Goal: Obtain resource: Download file/media

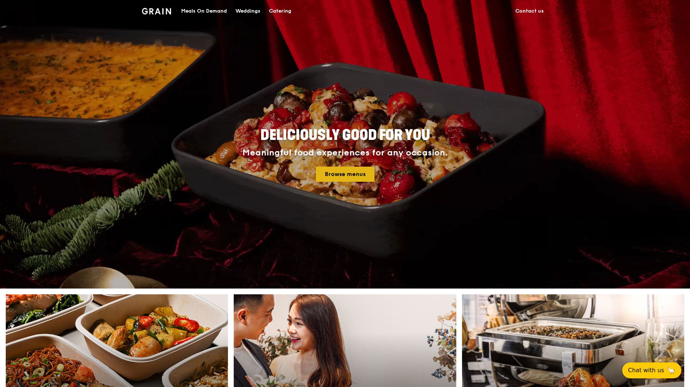
click at [349, 173] on link "Browse menus" at bounding box center [345, 173] width 59 height 15
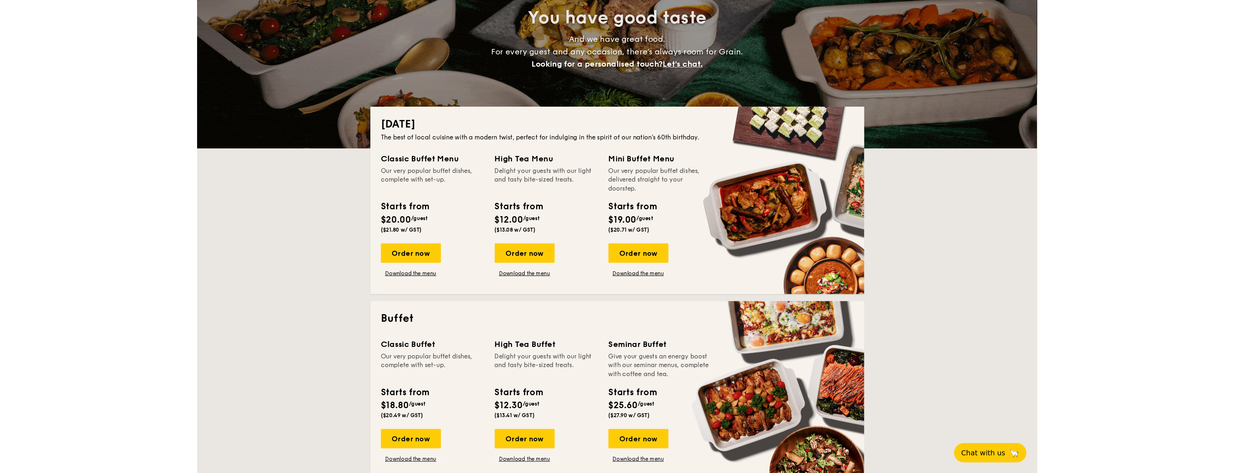
scroll to position [108, 0]
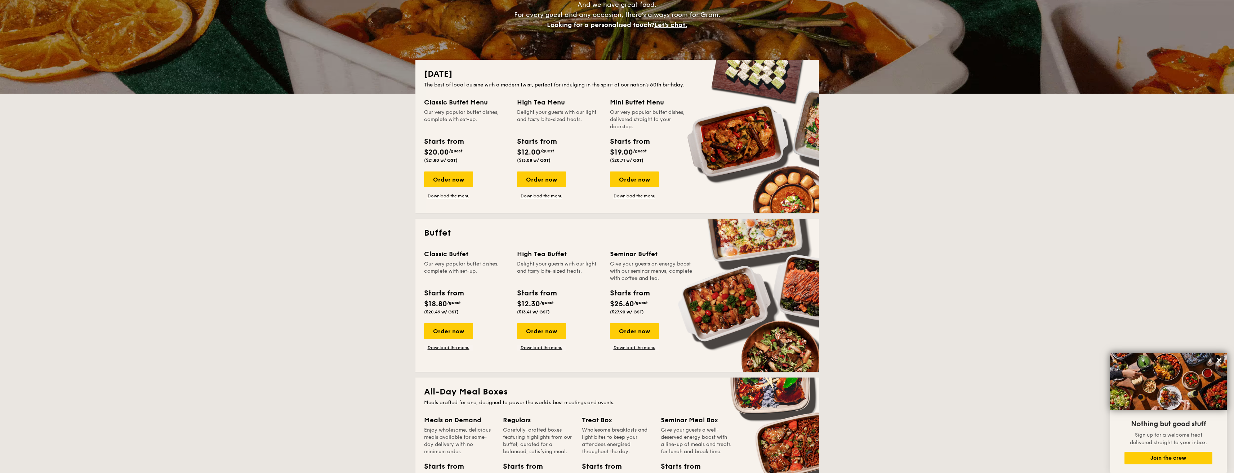
click at [456, 199] on div "Classic Buffet Menu Our very popular buffet dishes, complete with set-up. Start…" at bounding box center [617, 150] width 386 height 107
click at [458, 196] on link "Download the menu" at bounding box center [448, 196] width 49 height 6
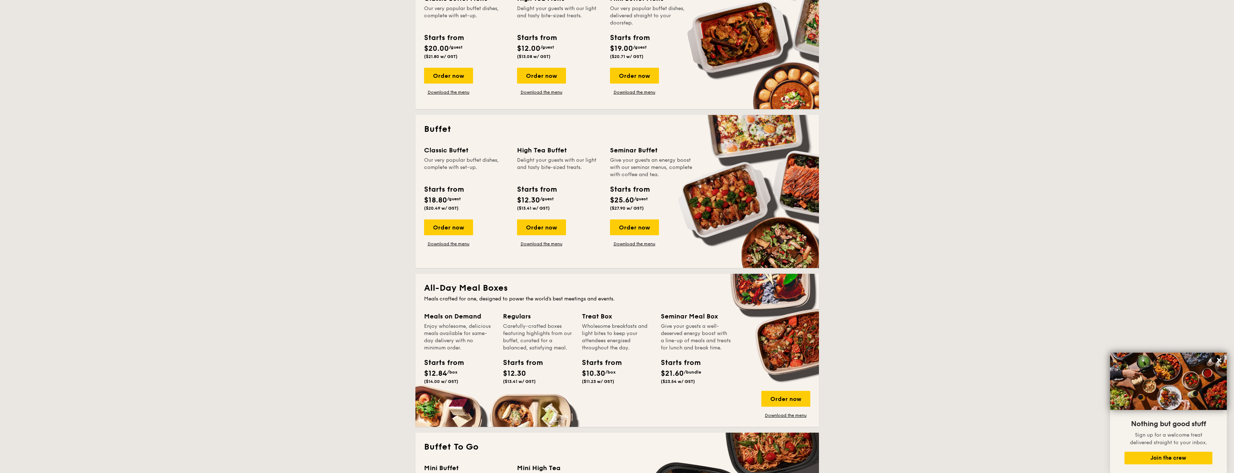
scroll to position [216, 0]
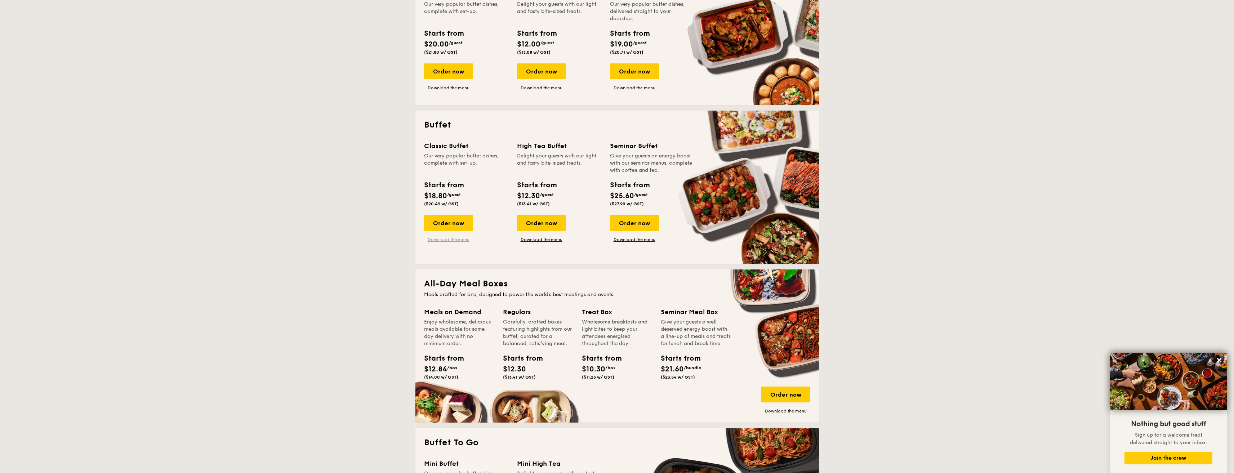
click at [460, 239] on link "Download the menu" at bounding box center [448, 240] width 49 height 6
